Goal: Register for event/course

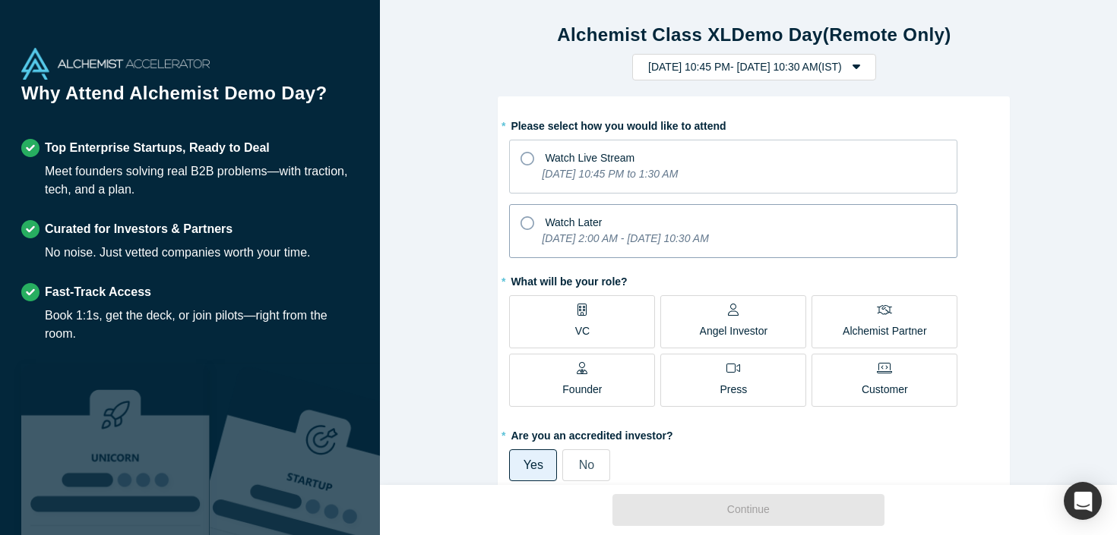
click at [561, 217] on span "Watch Later" at bounding box center [573, 222] width 57 height 12
click at [0, 0] on input "Watch Later [DATE] 2:00 AM - [DATE] 10:30 AM" at bounding box center [0, 0] width 0 height 0
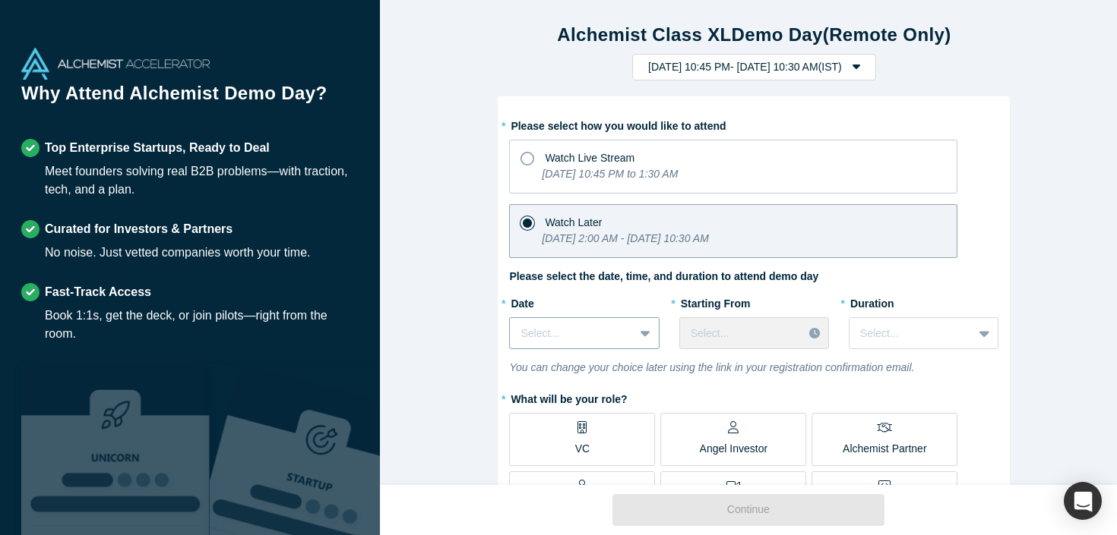
click at [614, 338] on div "Select..." at bounding box center [584, 333] width 150 height 32
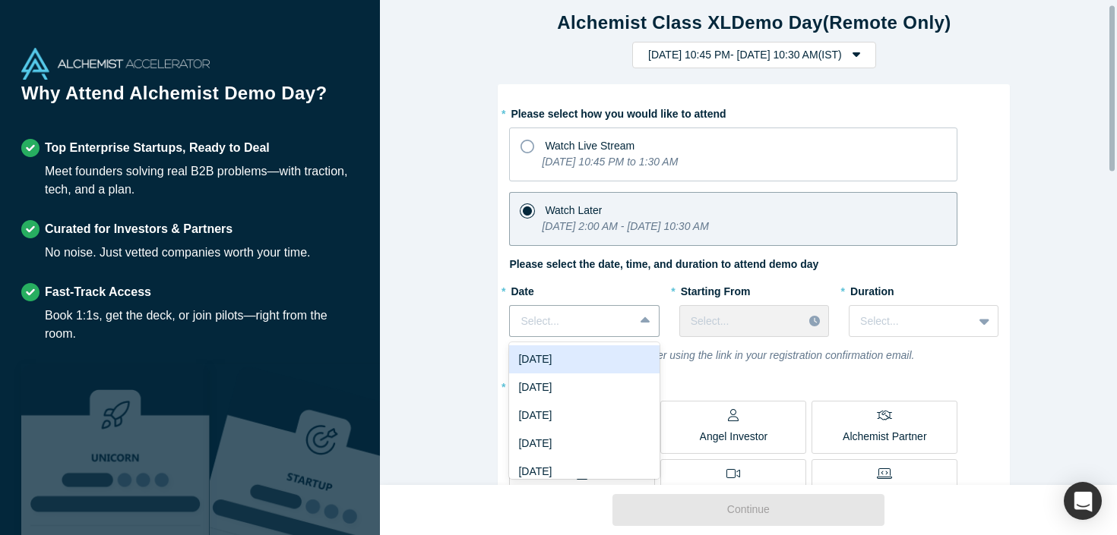
click at [604, 362] on div "[DATE]" at bounding box center [584, 360] width 150 height 28
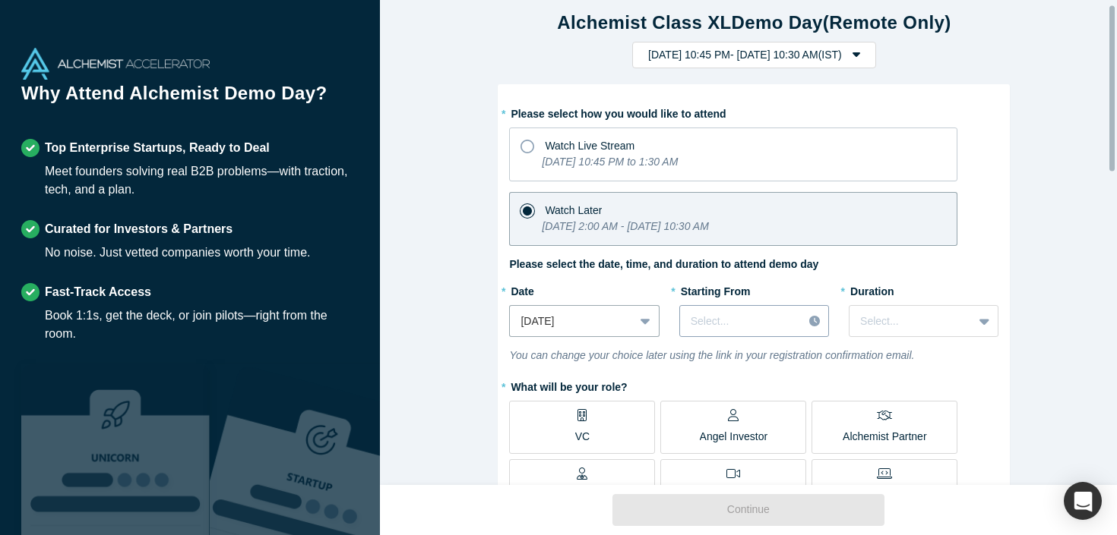
click at [768, 328] on div at bounding box center [740, 321] width 101 height 19
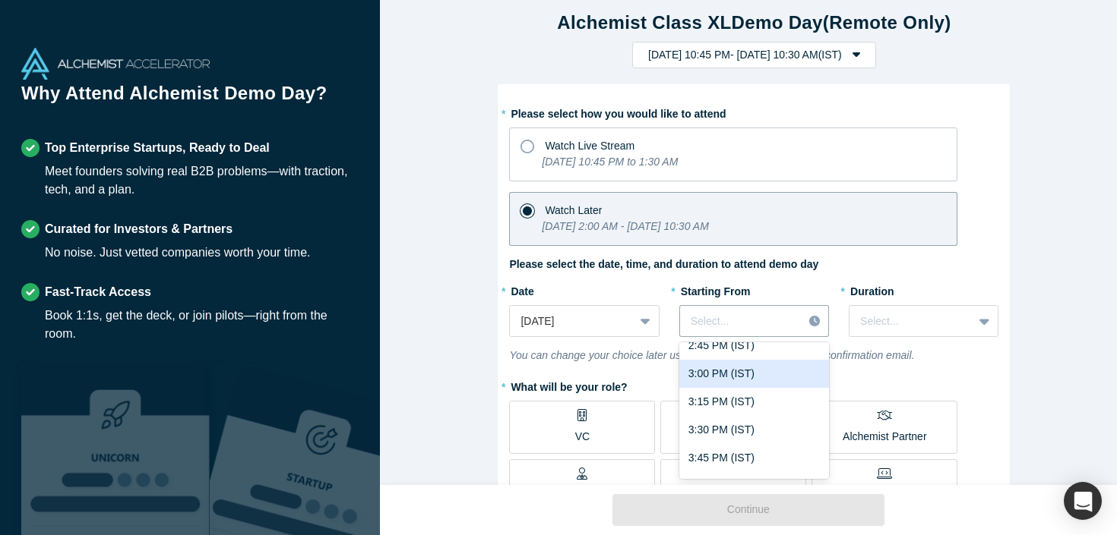
scroll to position [1475, 0]
click at [736, 363] on div "3:00 PM (IST)" at bounding box center [754, 374] width 150 height 28
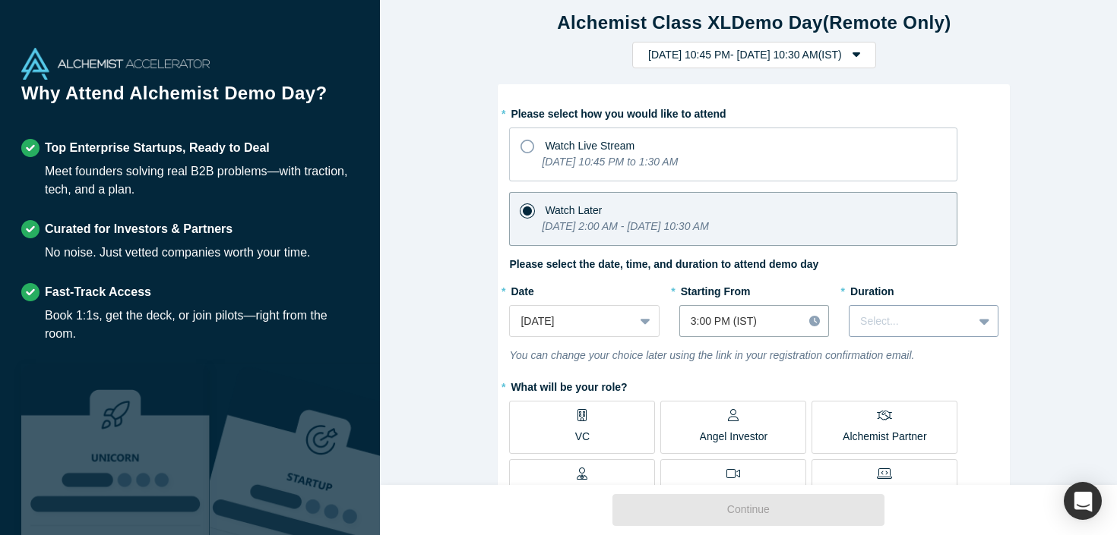
click at [872, 325] on div at bounding box center [911, 321] width 102 height 19
click at [899, 466] on div "2.5 hours" at bounding box center [923, 472] width 150 height 28
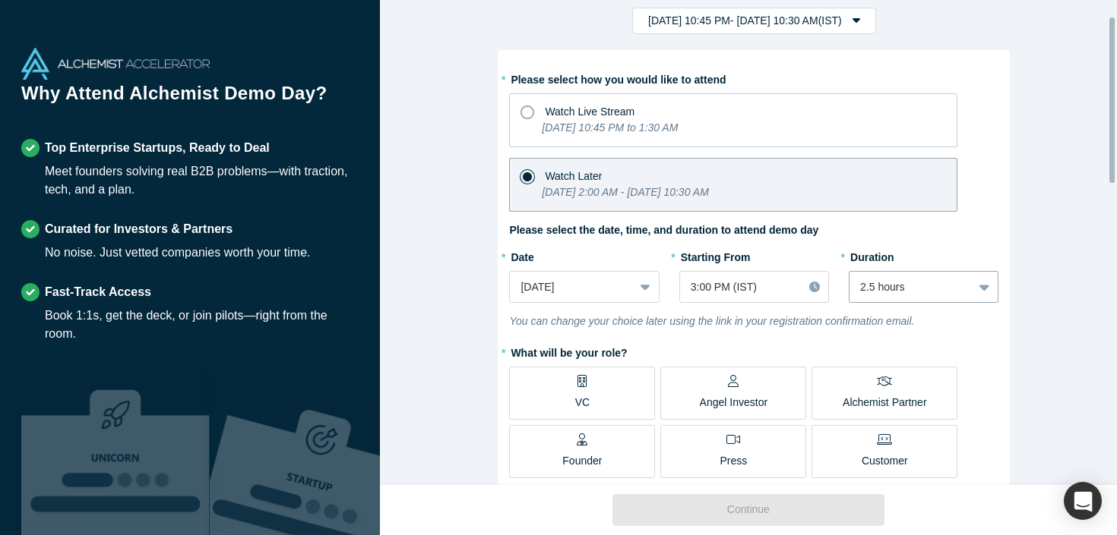
click at [607, 409] on label "VC" at bounding box center [582, 393] width 146 height 53
click at [0, 0] on input "VC" at bounding box center [0, 0] width 0 height 0
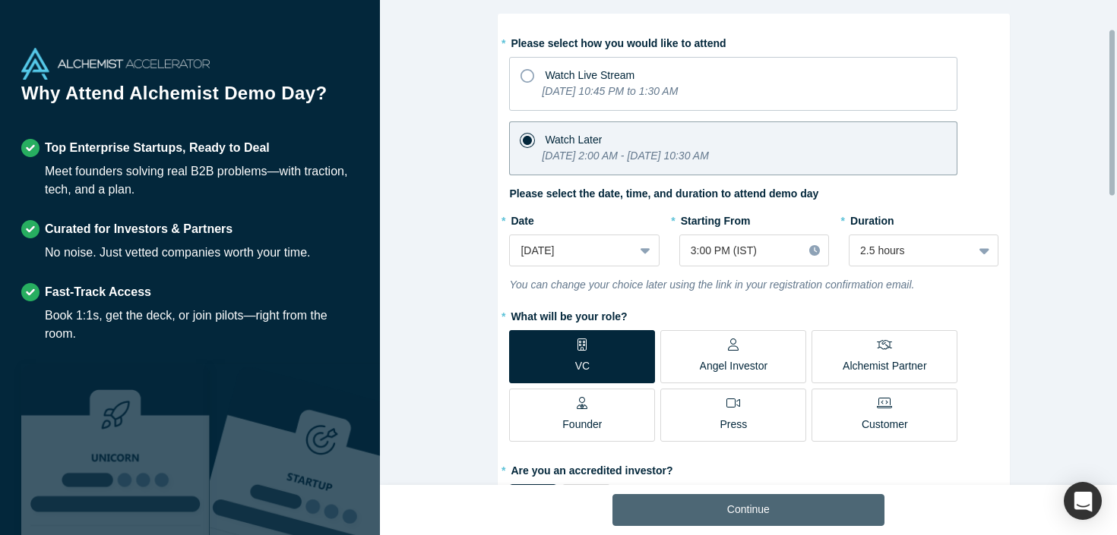
scroll to position [84, 0]
click at [814, 507] on button "Continue" at bounding box center [748, 510] width 272 height 32
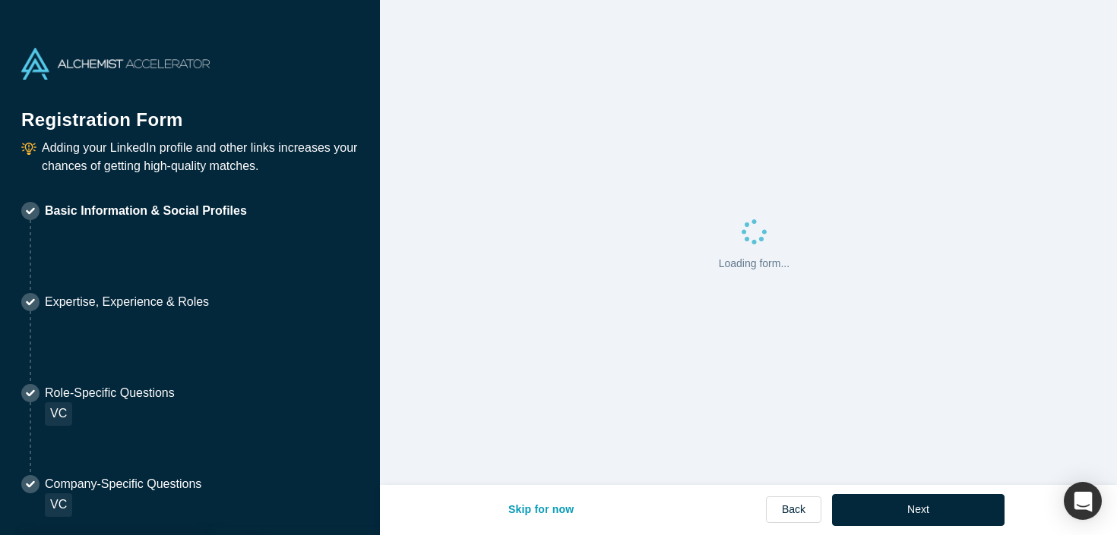
select select "US"
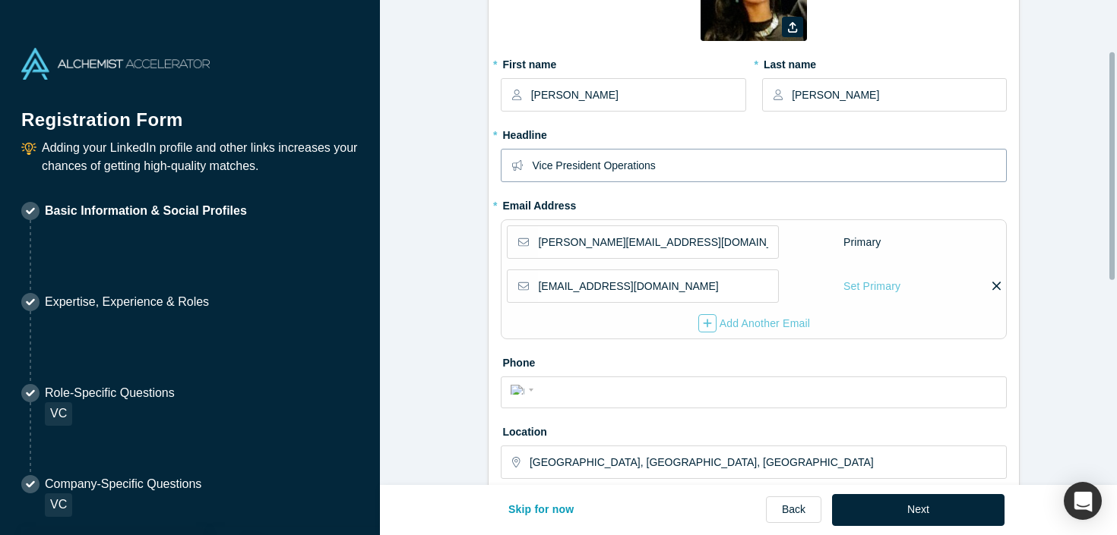
scroll to position [109, 0]
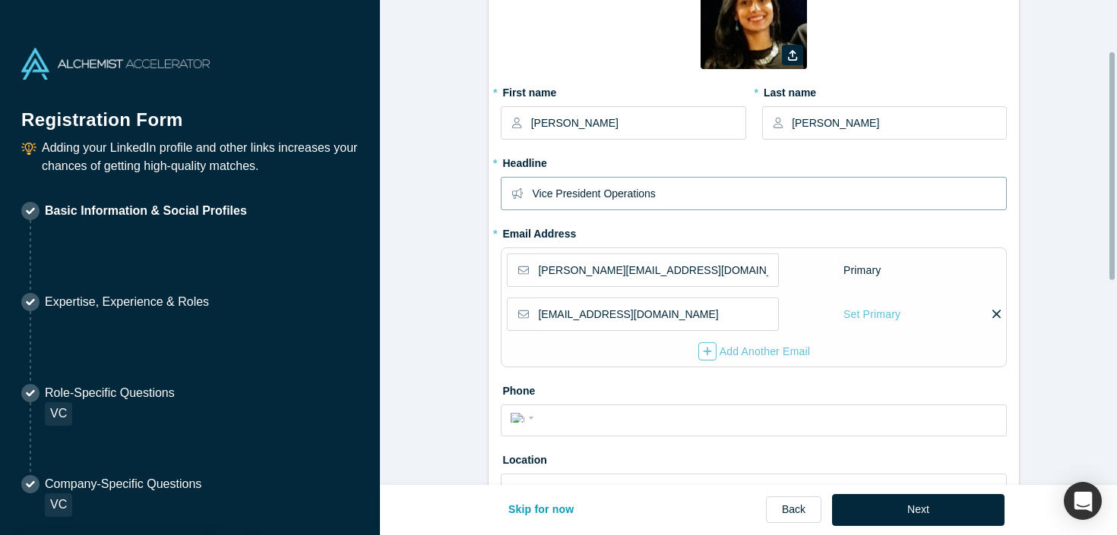
click at [632, 196] on input "Vice President Operations" at bounding box center [768, 194] width 473 height 32
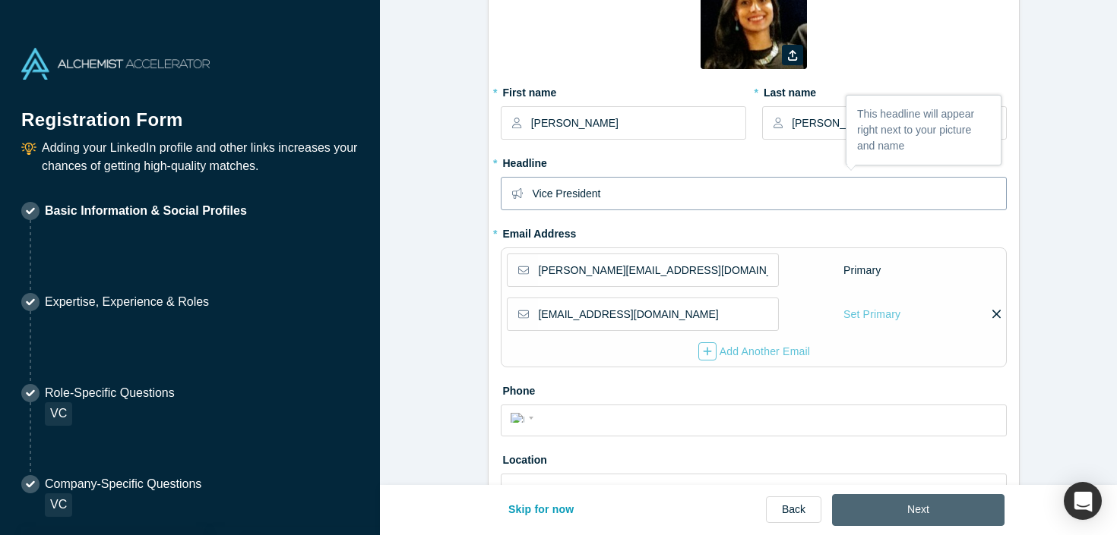
type input "Vice President"
click at [934, 501] on button "Next" at bounding box center [918, 510] width 172 height 32
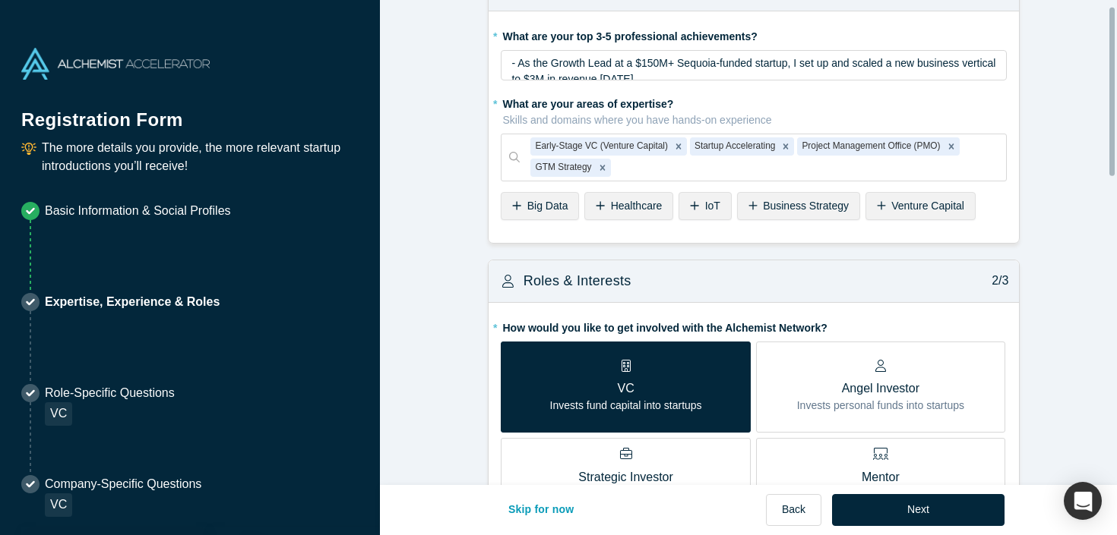
scroll to position [215, 0]
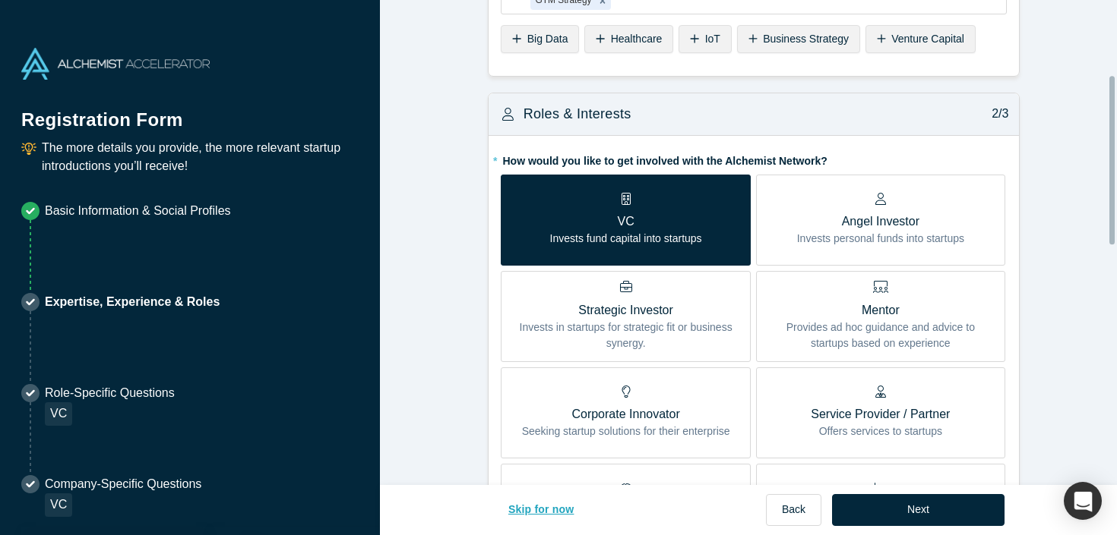
click at [569, 507] on button "Skip for now" at bounding box center [541, 510] width 98 height 32
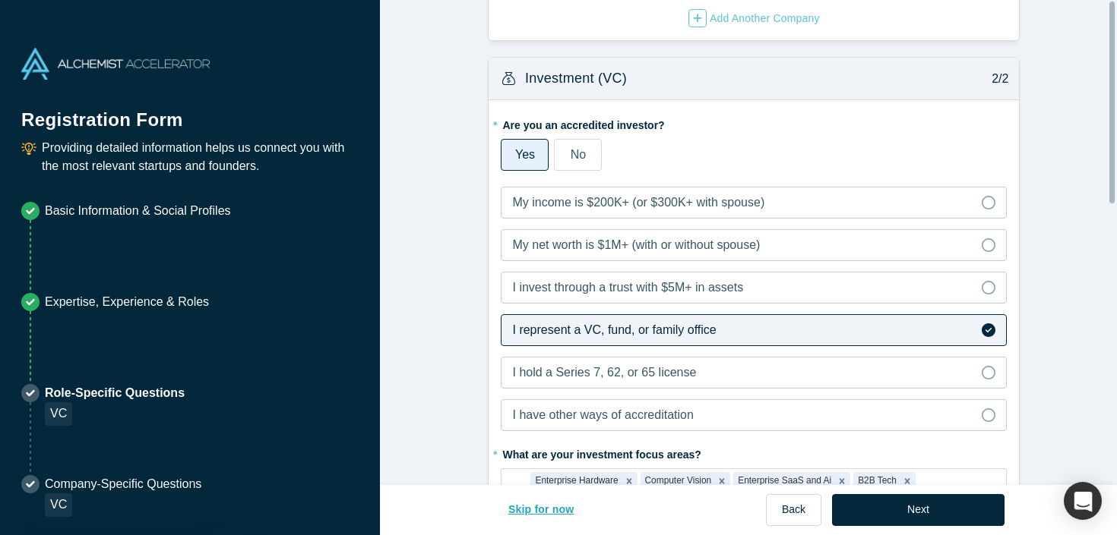
scroll to position [0, 0]
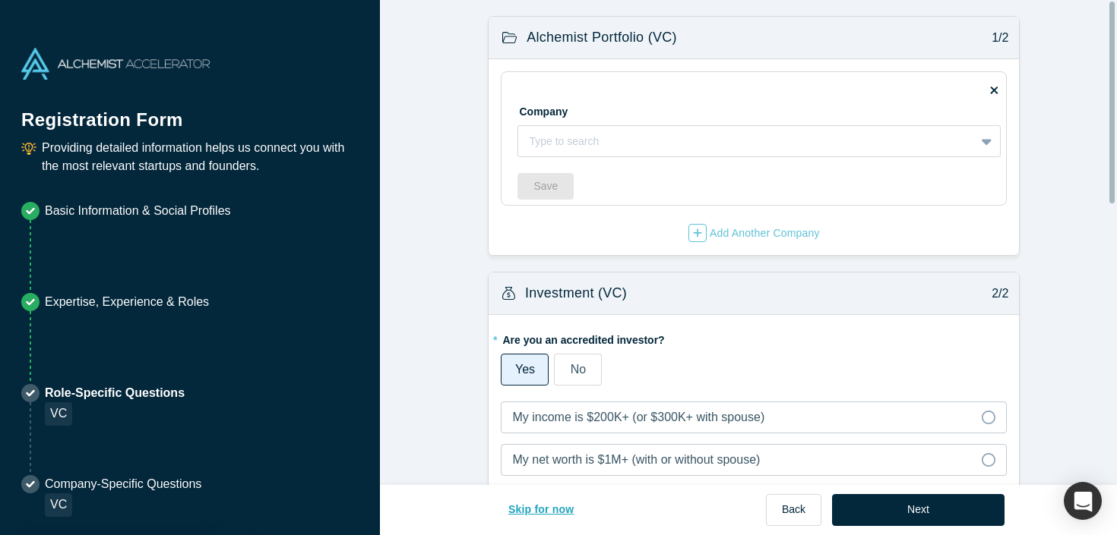
click at [569, 507] on button "Skip for now" at bounding box center [541, 510] width 98 height 32
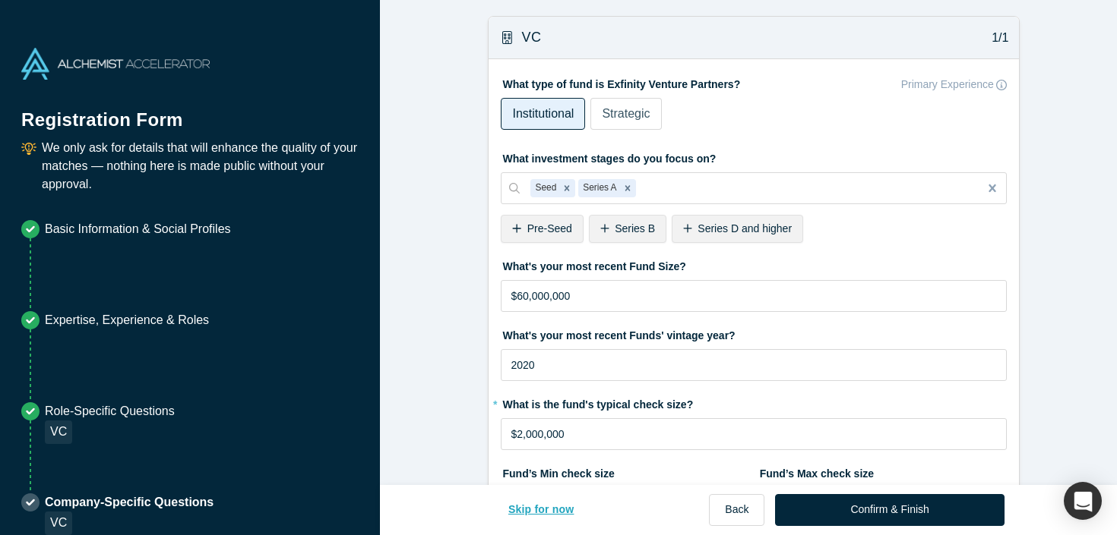
click at [569, 507] on button "Skip for now" at bounding box center [541, 510] width 98 height 32
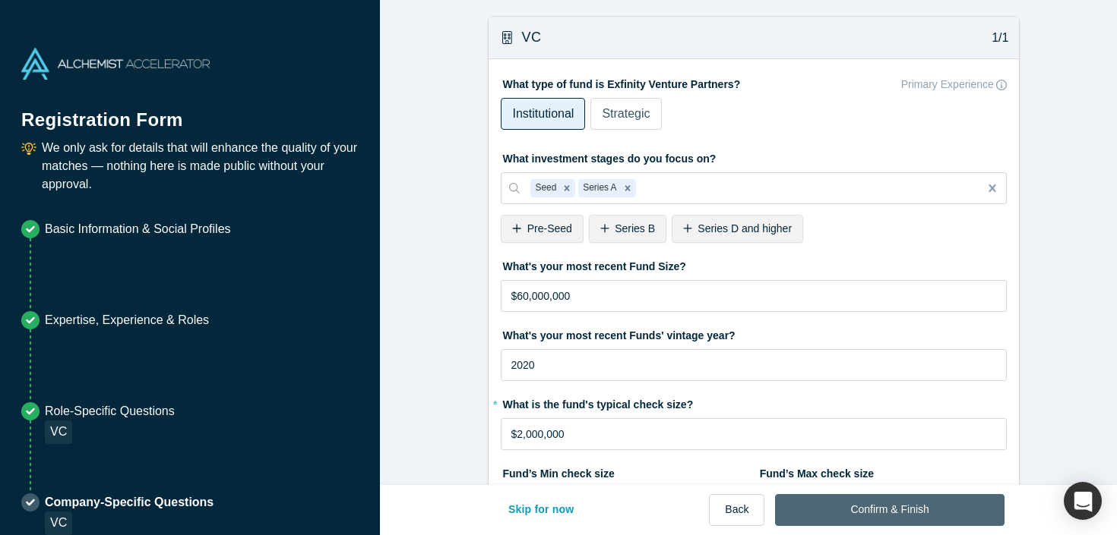
click at [845, 504] on button "Confirm & Finish" at bounding box center [889, 510] width 229 height 32
